Goal: Connect with others: Connect with other users

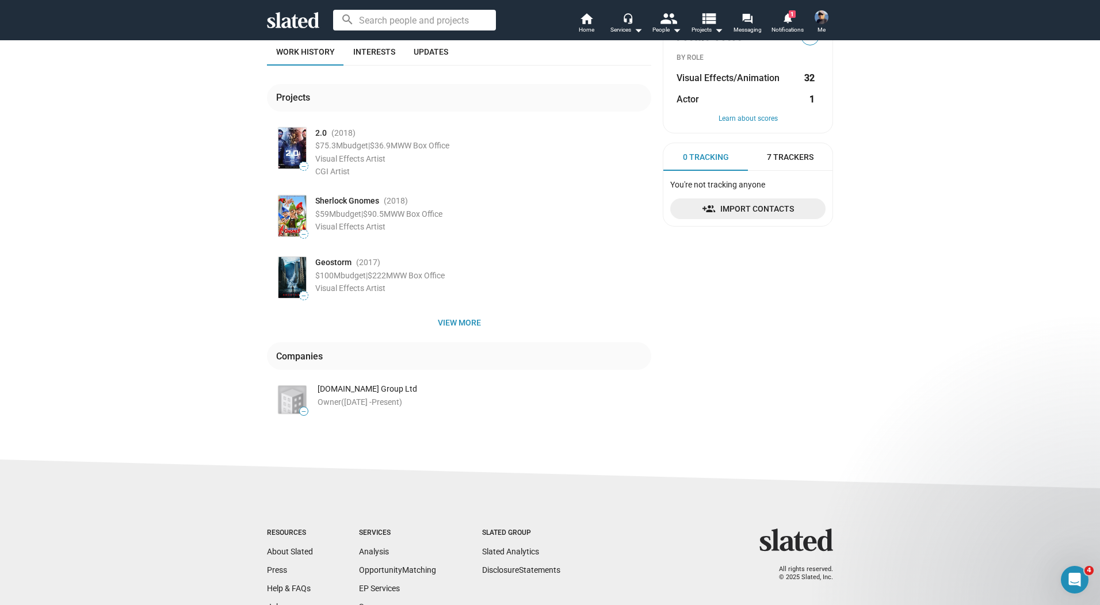
scroll to position [230, 0]
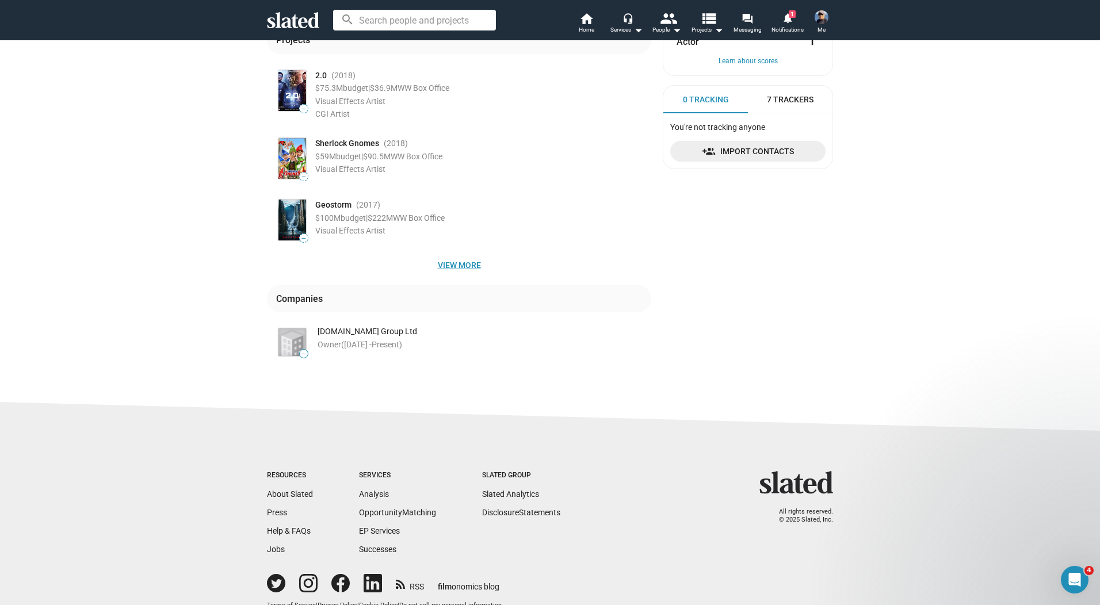
click at [455, 266] on span "View more" at bounding box center [459, 265] width 366 height 21
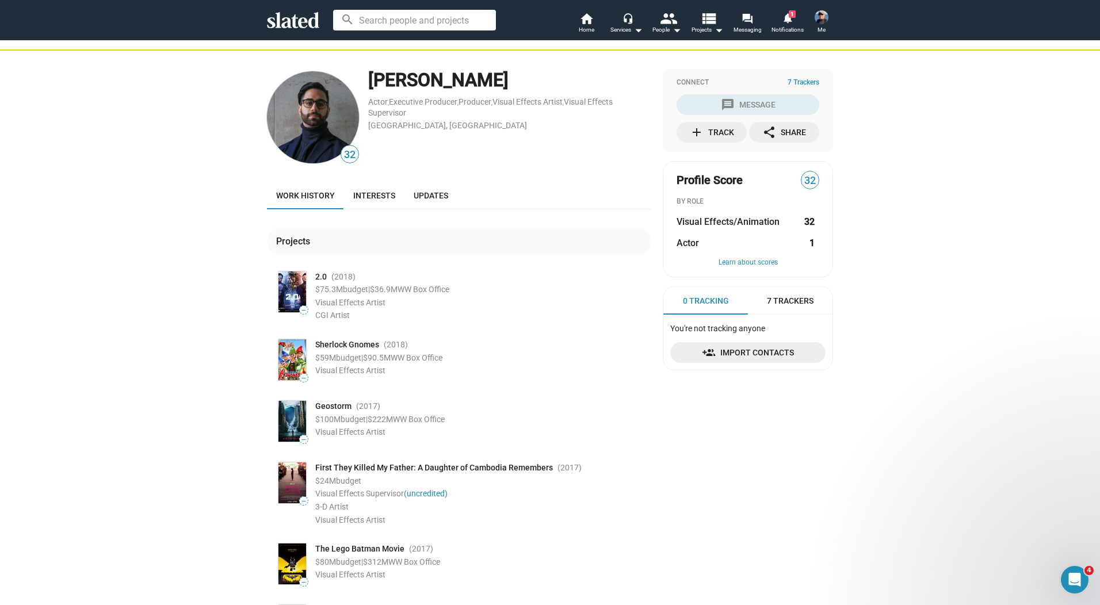
scroll to position [0, 0]
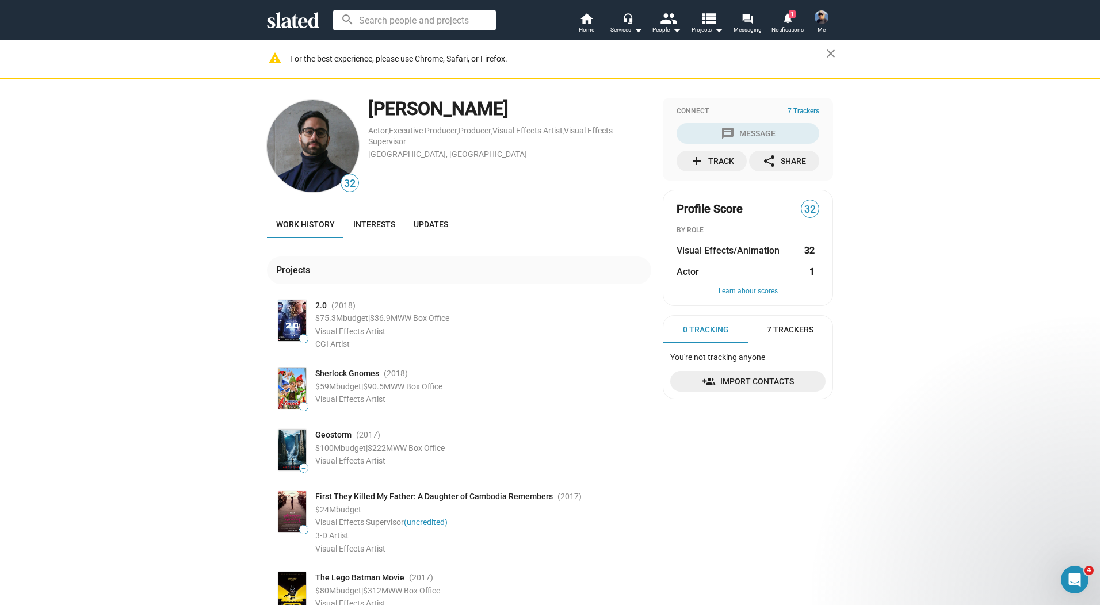
click at [372, 223] on span "Interests" at bounding box center [374, 224] width 42 height 9
